Goal: Find specific page/section: Find specific page/section

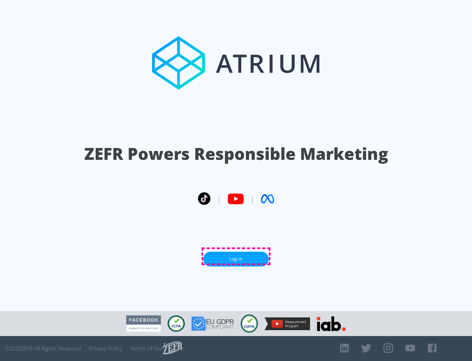
click at [236, 256] on link "Log In" at bounding box center [236, 258] width 66 height 15
